Goal: Transaction & Acquisition: Download file/media

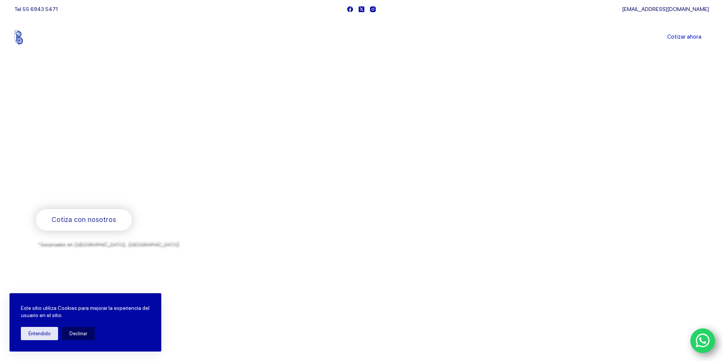
click at [346, 37] on link "Sucursales" at bounding box center [347, 37] width 47 height 0
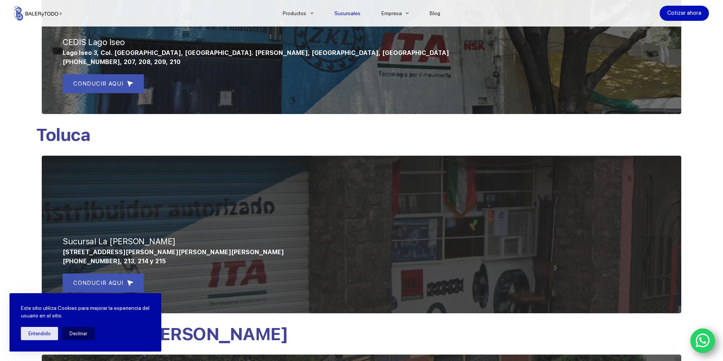
scroll to position [341, 0]
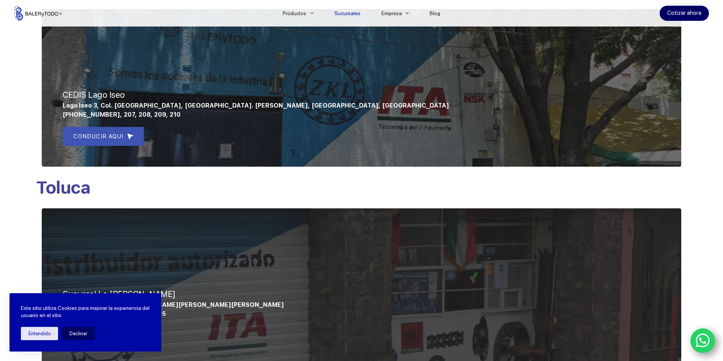
click at [687, 16] on link "Cotizar ahora" at bounding box center [683, 13] width 49 height 15
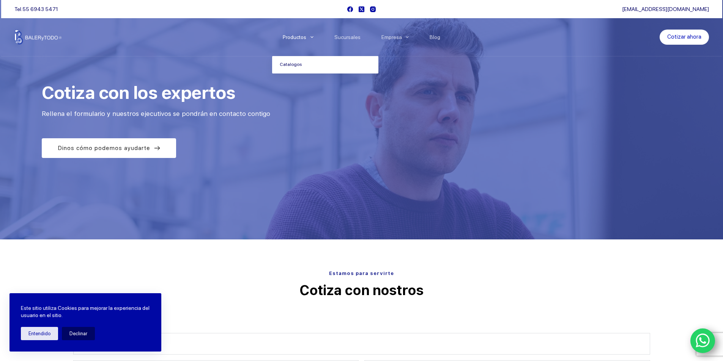
click at [285, 63] on link "Catalogos" at bounding box center [325, 64] width 106 height 17
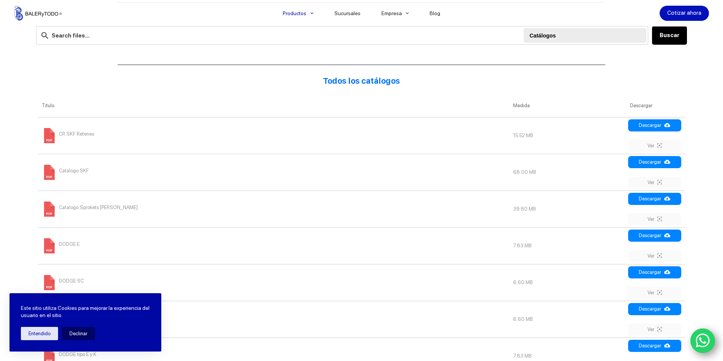
scroll to position [266, 0]
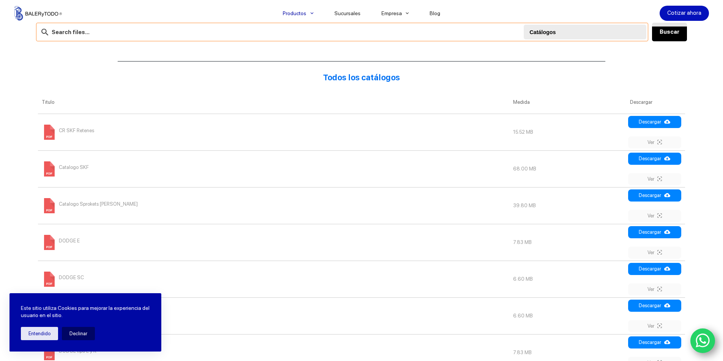
click at [85, 33] on input "text" at bounding box center [342, 32] width 612 height 19
type input "6202"
click at [677, 37] on button "Buscar" at bounding box center [669, 32] width 35 height 19
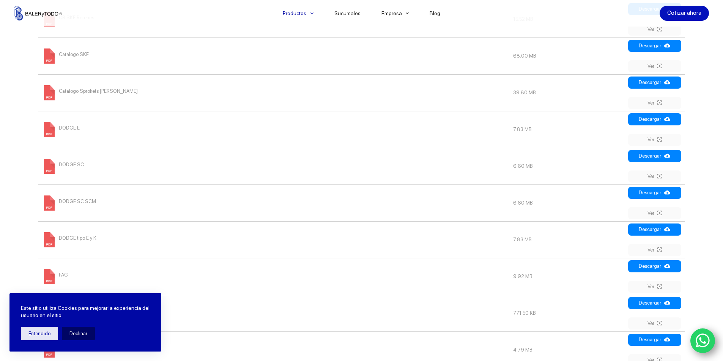
scroll to position [379, 0]
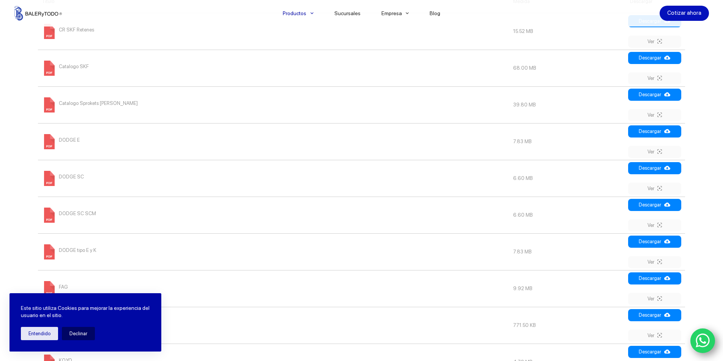
click at [64, 64] on span "Catalogo SKF" at bounding box center [74, 67] width 30 height 12
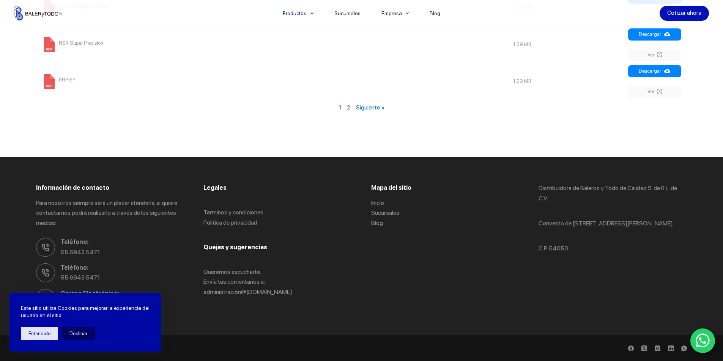
scroll to position [1029, 0]
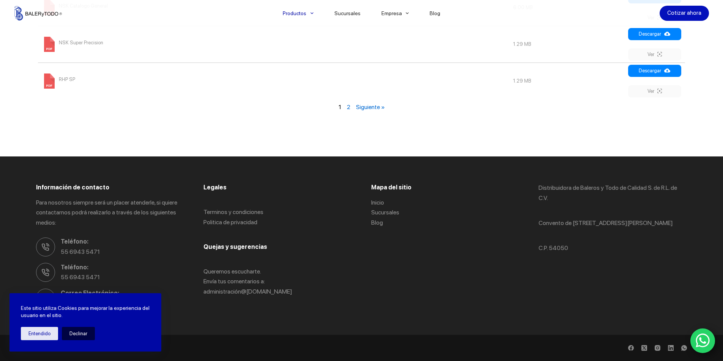
click at [74, 333] on button "Declinar" at bounding box center [78, 333] width 33 height 13
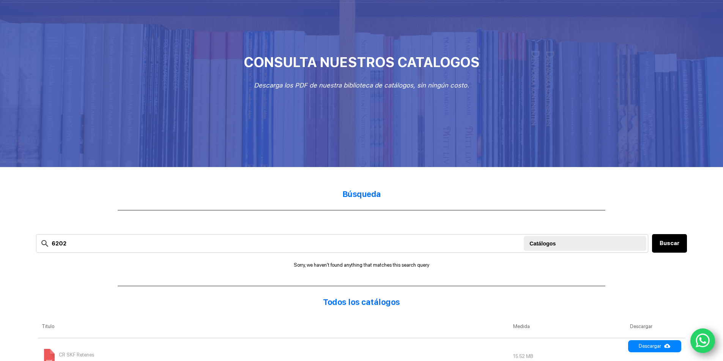
scroll to position [0, 0]
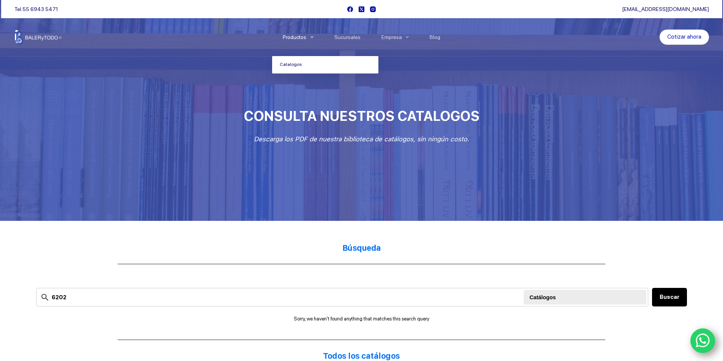
click at [313, 36] on icon "Menu Principal" at bounding box center [311, 37] width 3 height 3
